Goal: Navigation & Orientation: Find specific page/section

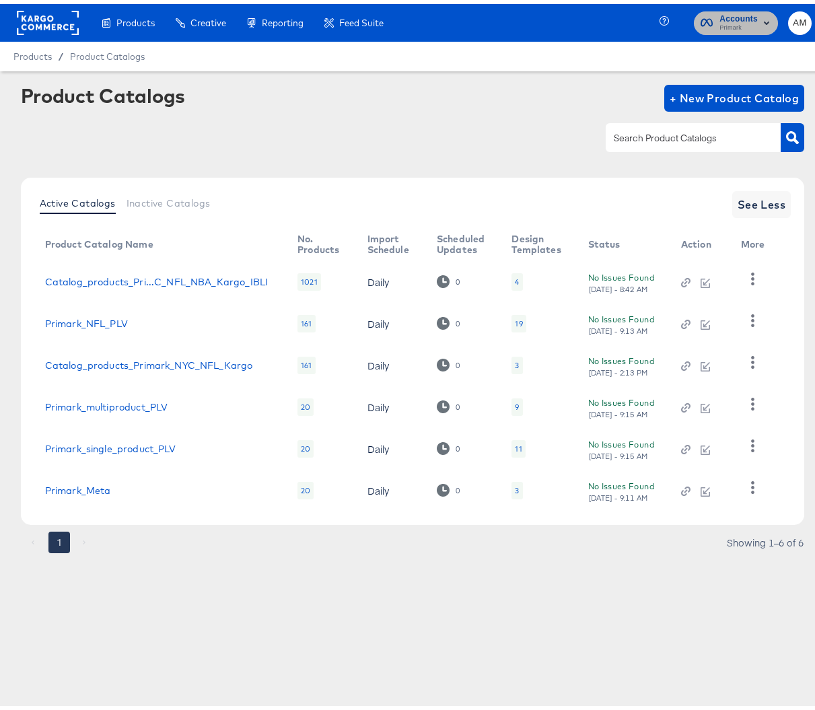
click at [727, 12] on span "Accounts" at bounding box center [738, 15] width 38 height 14
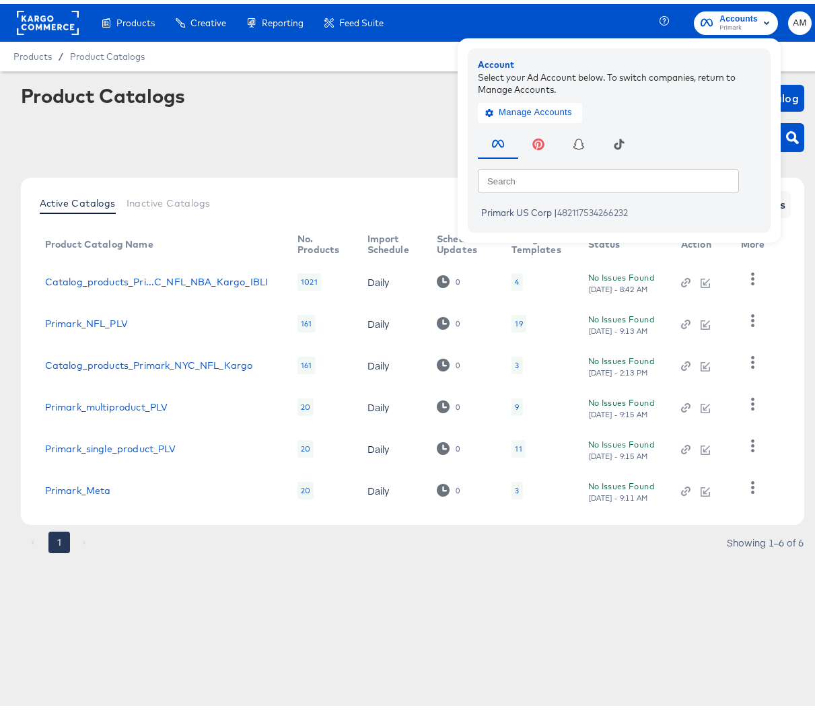
click at [42, 18] on rect at bounding box center [48, 19] width 62 height 24
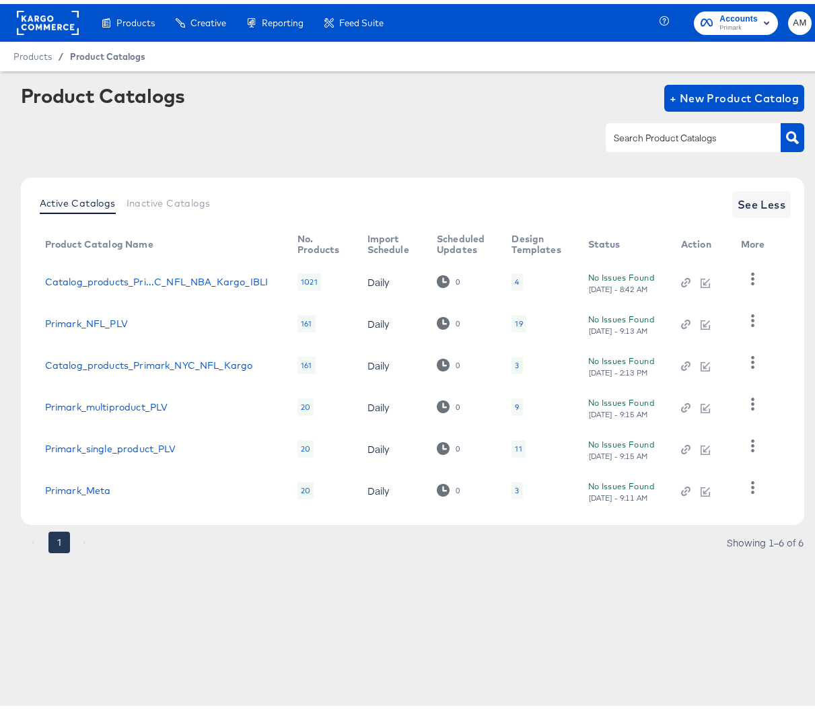
click at [106, 54] on span "Product Catalogs" at bounding box center [107, 52] width 75 height 11
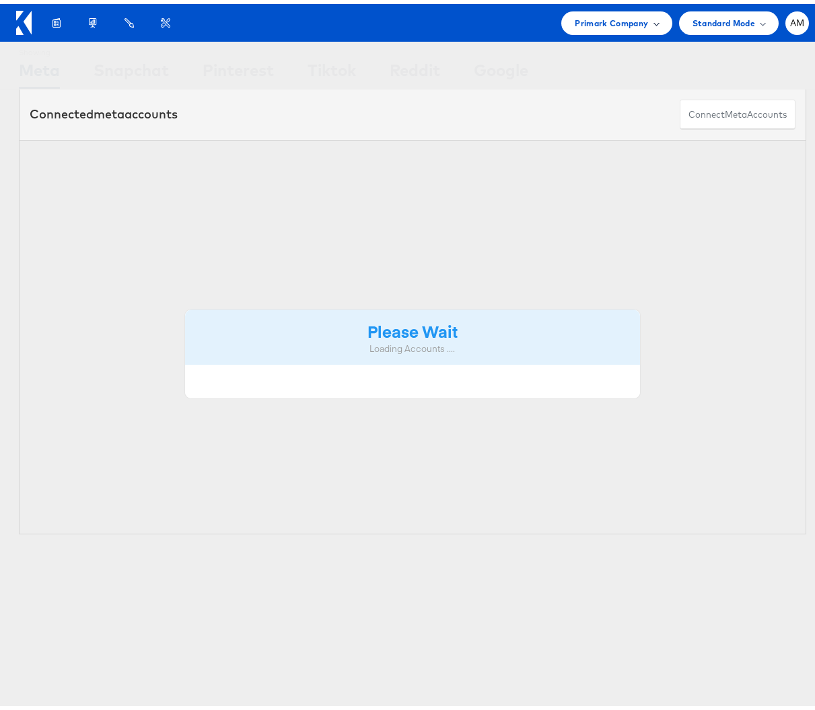
click at [597, 18] on span "Primark Company" at bounding box center [611, 19] width 73 height 14
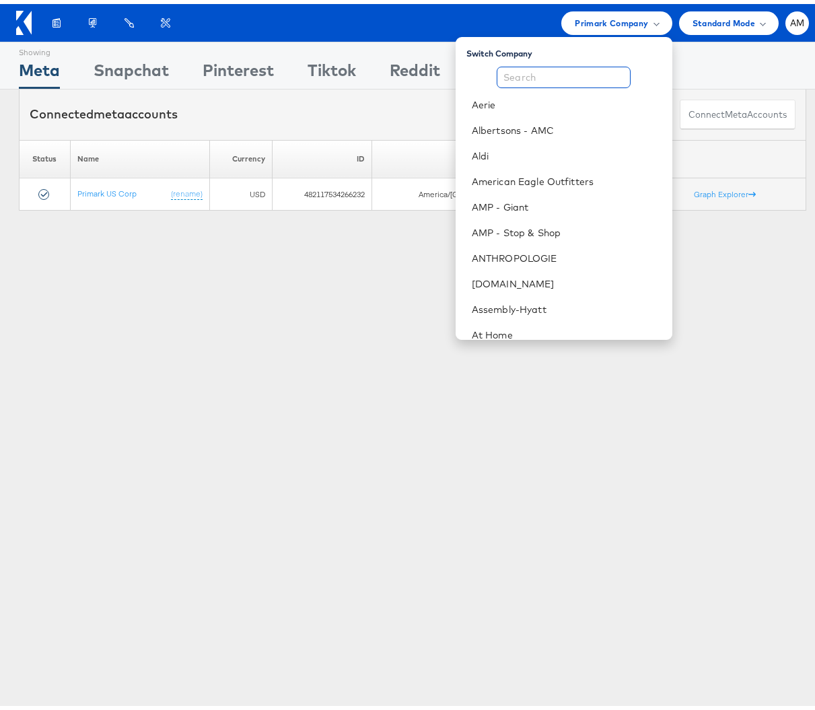
click at [578, 75] on input "text" at bounding box center [563, 74] width 134 height 22
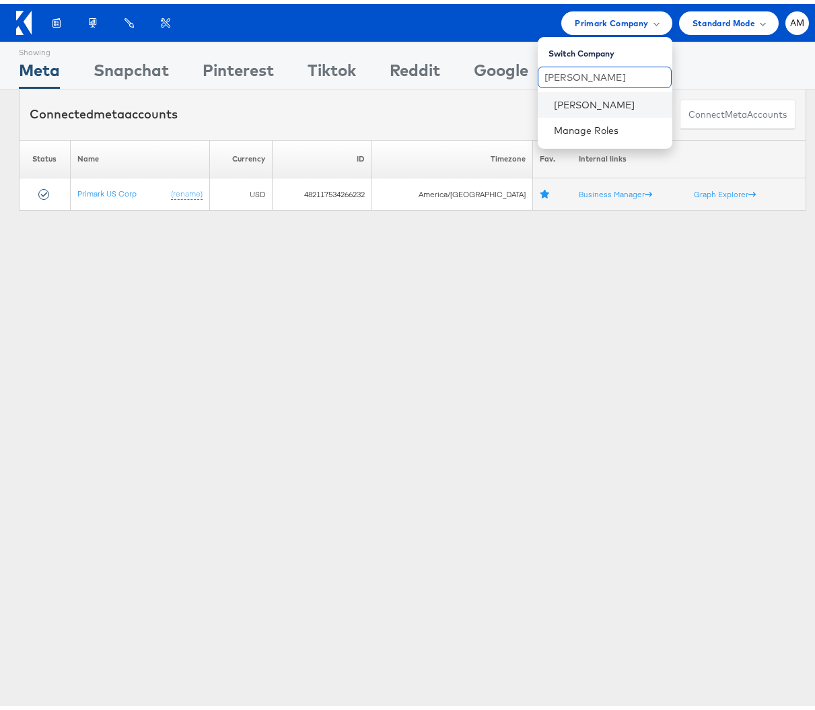
type input "[PERSON_NAME]"
click at [607, 107] on li "[PERSON_NAME]" at bounding box center [605, 101] width 135 height 26
click at [564, 98] on link "[PERSON_NAME]" at bounding box center [608, 100] width 108 height 13
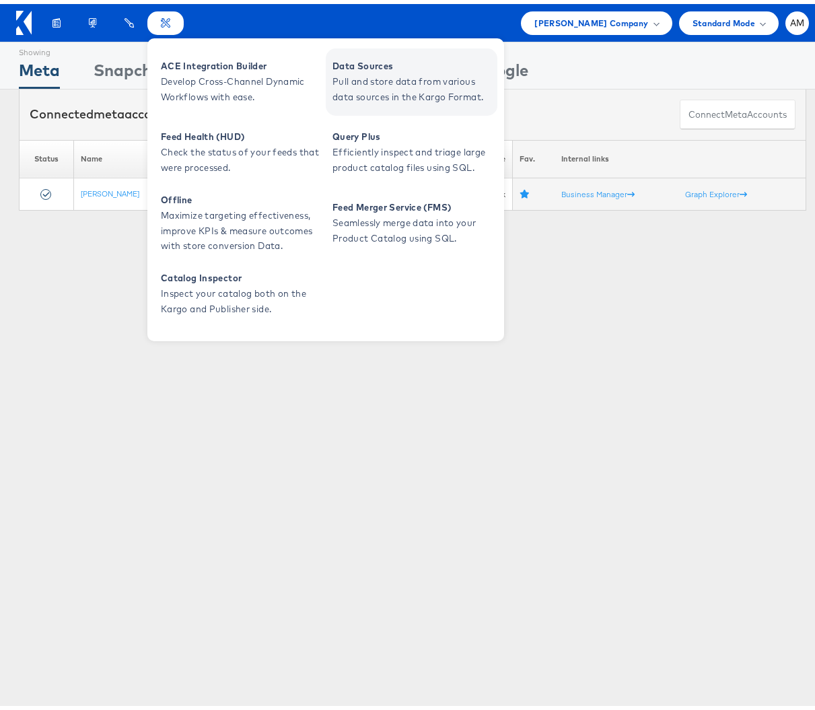
click at [381, 78] on span "Pull and store data from various data sources in the Kargo Format." at bounding box center [412, 85] width 161 height 31
